Goal: Download file/media

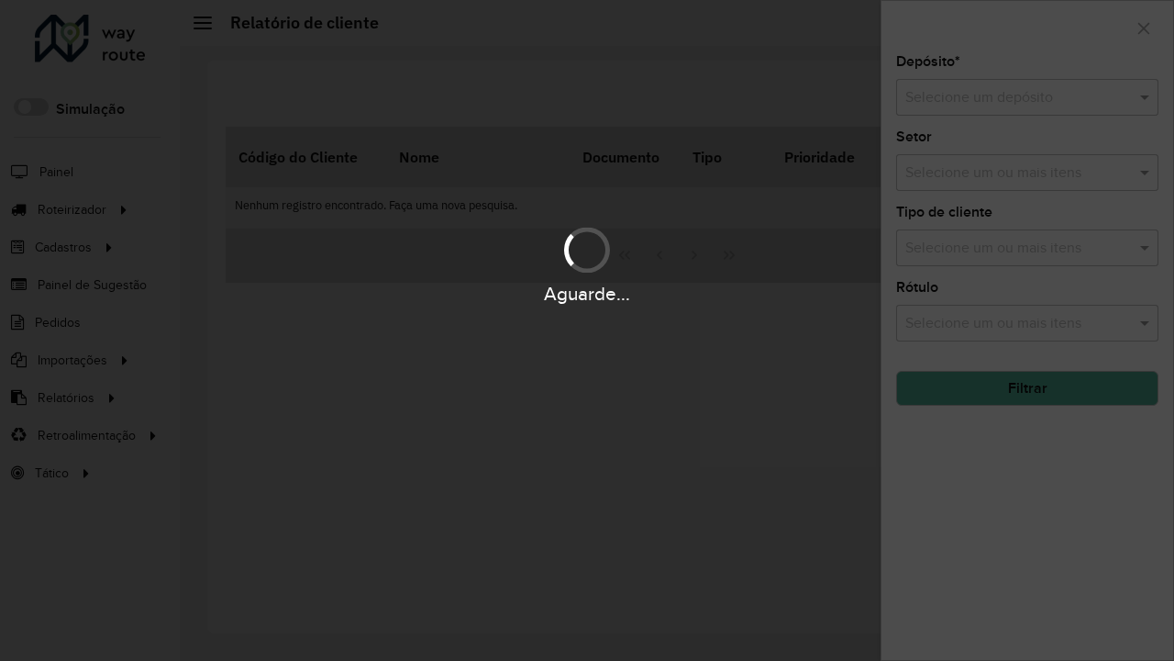
click at [1009, 97] on input "text" at bounding box center [1009, 98] width 207 height 22
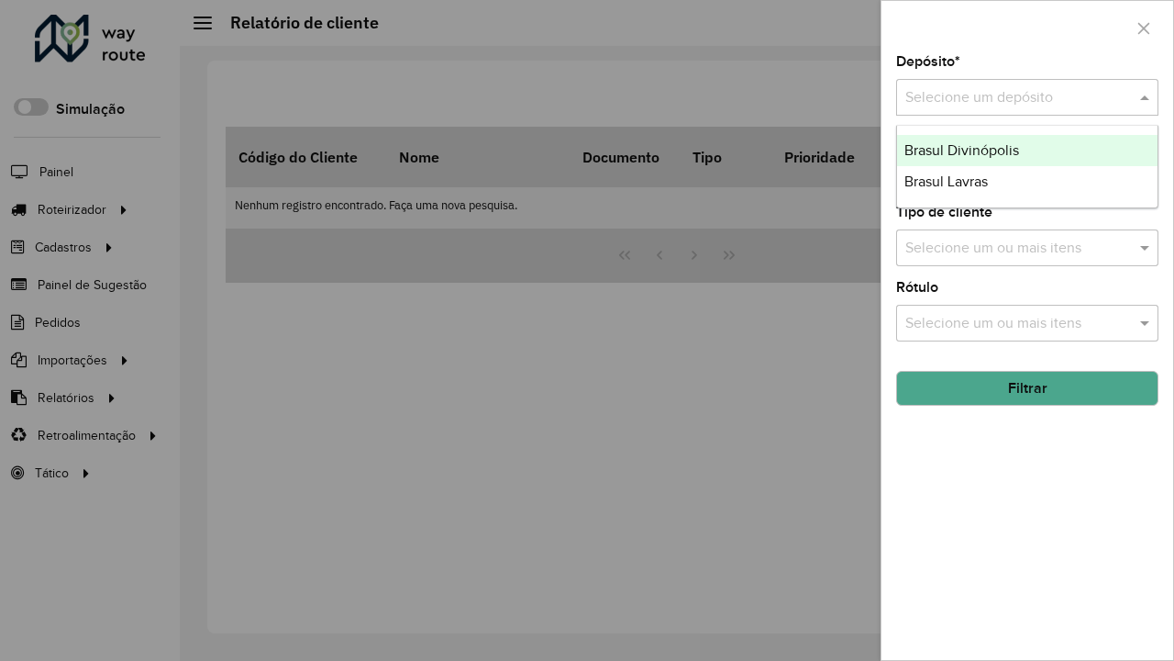
click at [1028, 182] on div "Brasul Lavras" at bounding box center [1027, 181] width 261 height 31
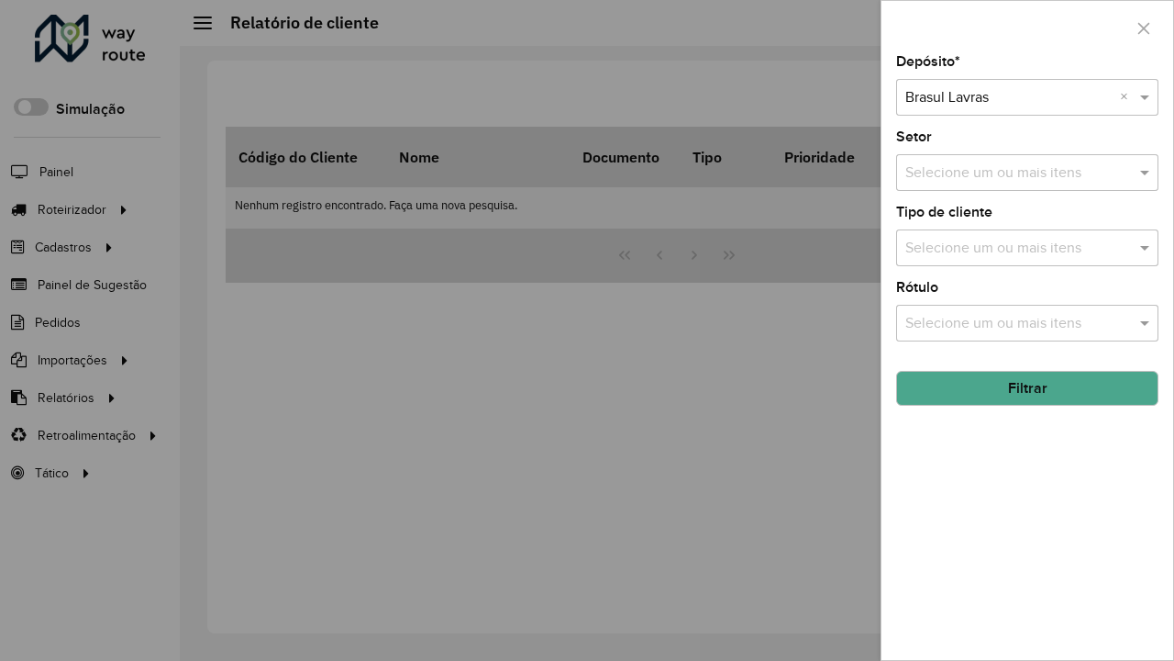
click at [1028, 388] on button "Filtrar" at bounding box center [1027, 388] width 262 height 35
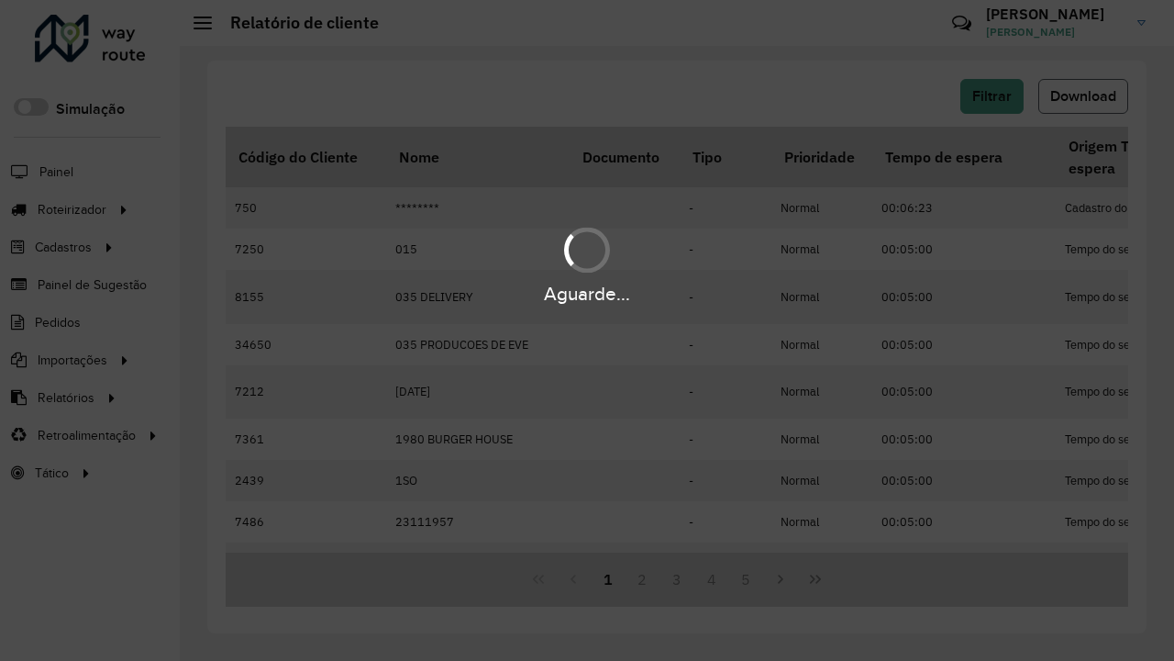
click at [1084, 96] on span "Download" at bounding box center [1084, 96] width 66 height 16
